Goal: Find specific page/section: Find specific page/section

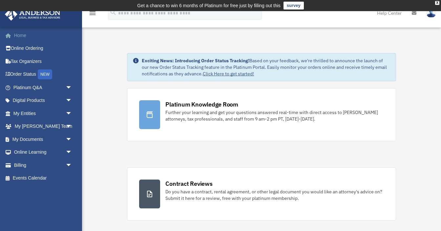
click at [20, 33] on link "Home" at bounding box center [43, 35] width 77 height 13
click at [20, 34] on link "Home" at bounding box center [43, 35] width 77 height 13
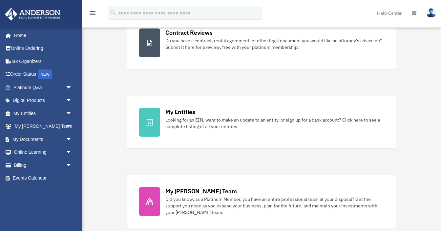
scroll to position [154, 0]
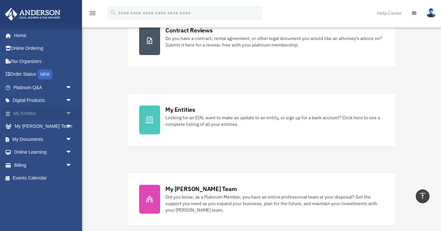
click at [35, 112] on link "My Entities arrow_drop_down" at bounding box center [43, 113] width 77 height 13
click at [9, 115] on span at bounding box center [11, 114] width 4 height 5
click at [69, 113] on span "arrow_drop_down" at bounding box center [72, 113] width 13 height 13
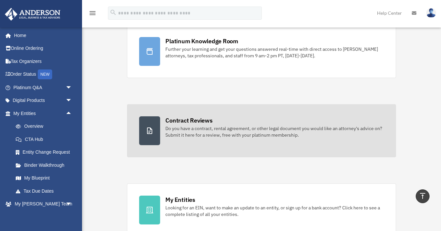
scroll to position [0, 0]
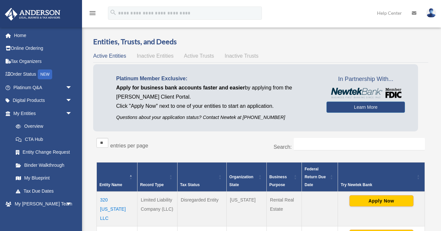
click at [431, 13] on img at bounding box center [431, 13] width 10 height 10
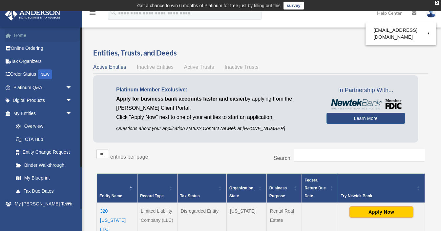
click at [21, 34] on link "Home" at bounding box center [43, 35] width 77 height 13
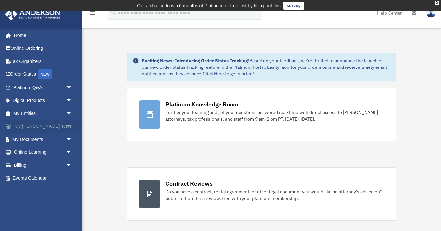
click at [43, 127] on link "My Anderson Team arrow_drop_down" at bounding box center [43, 126] width 77 height 13
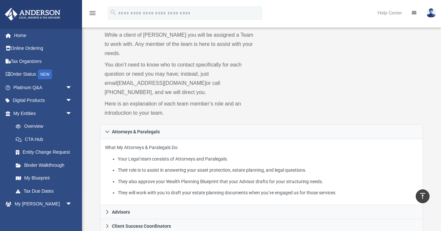
scroll to position [42, 0]
